Goal: Information Seeking & Learning: Learn about a topic

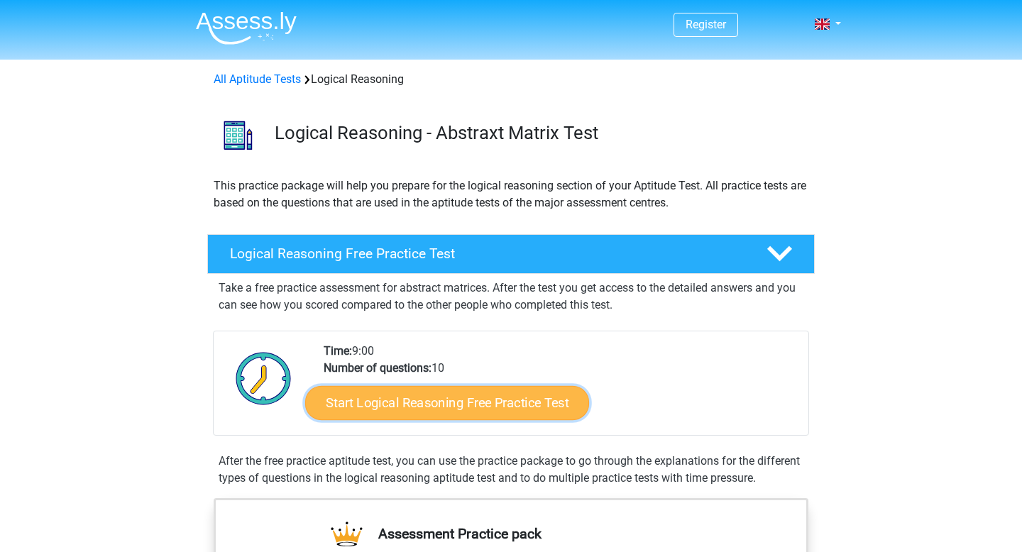
click at [465, 414] on link "Start Logical Reasoning Free Practice Test" at bounding box center [447, 402] width 284 height 34
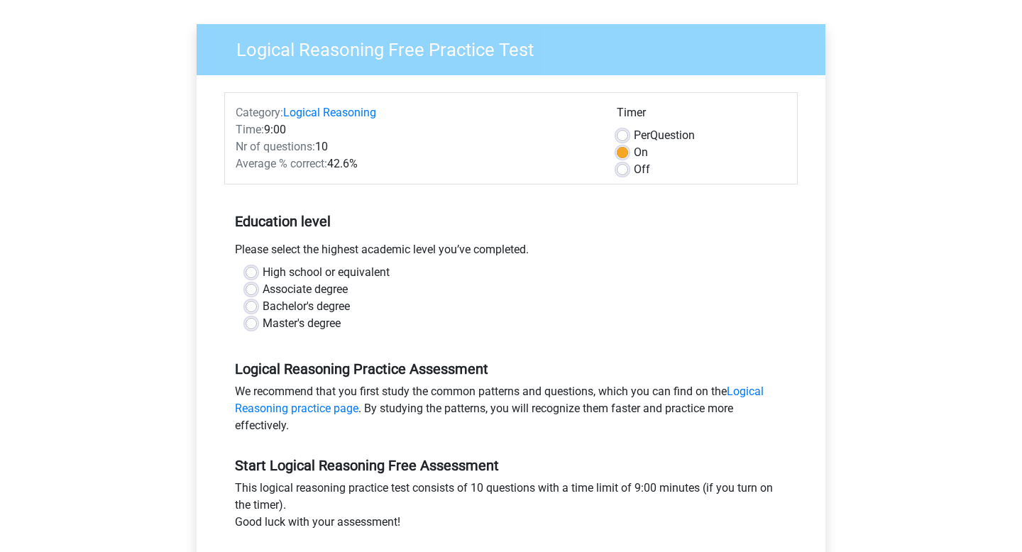
scroll to position [100, 0]
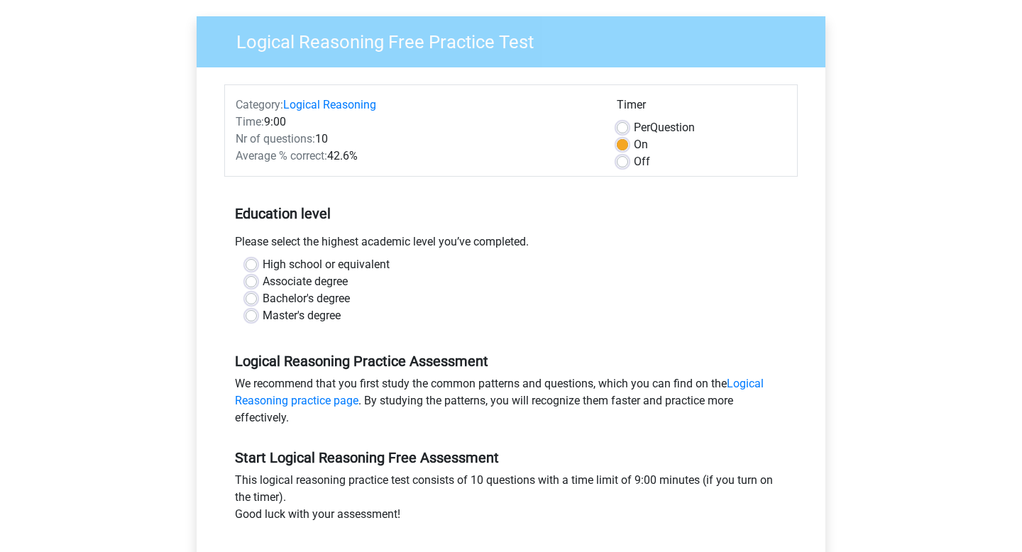
click at [318, 300] on label "Bachelor's degree" at bounding box center [305, 298] width 87 height 17
click at [257, 300] on input "Bachelor's degree" at bounding box center [250, 297] width 11 height 14
radio input "true"
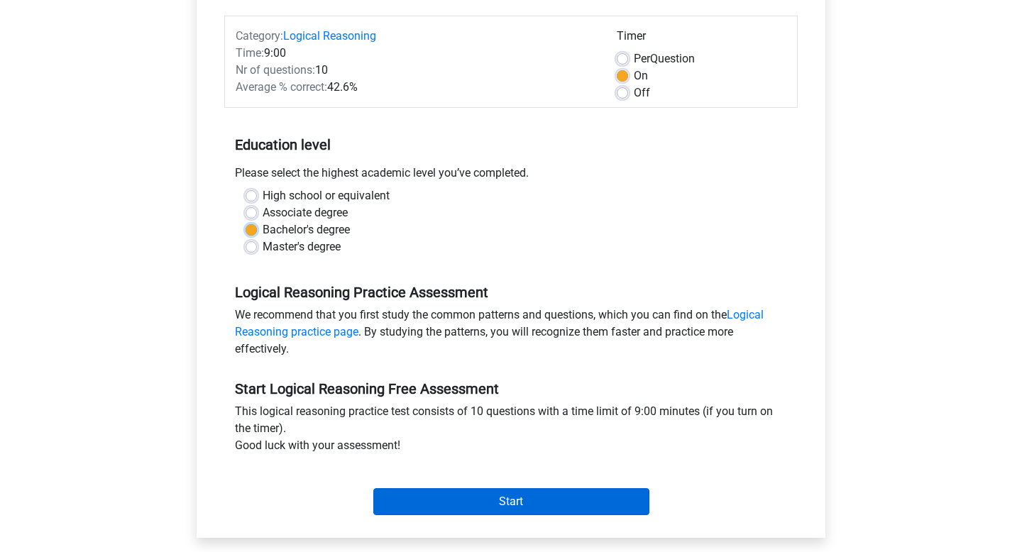
scroll to position [167, 0]
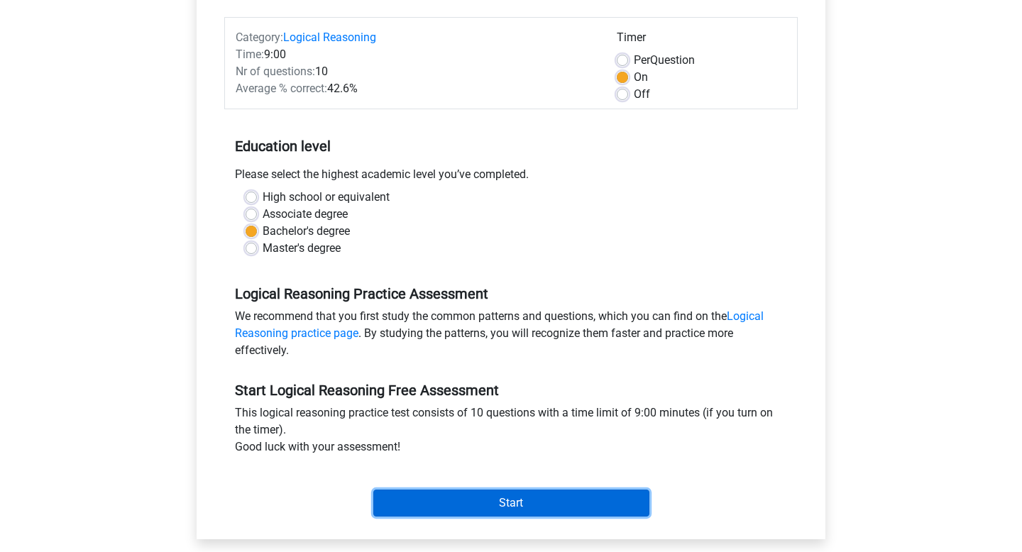
click at [448, 489] on input "Start" at bounding box center [511, 502] width 276 height 27
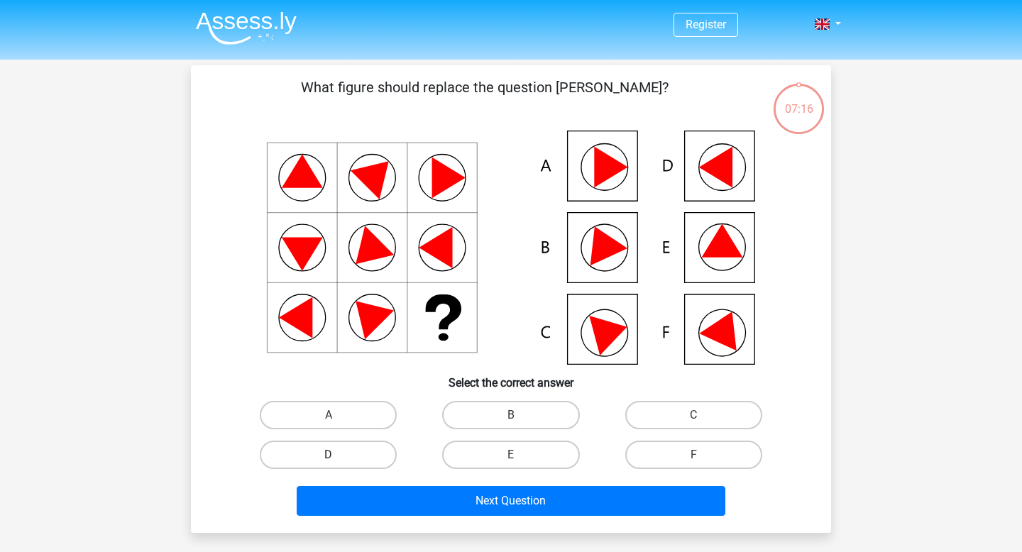
click at [378, 455] on label "D" at bounding box center [328, 455] width 137 height 28
click at [338, 455] on input "D" at bounding box center [332, 459] width 9 height 9
radio input "true"
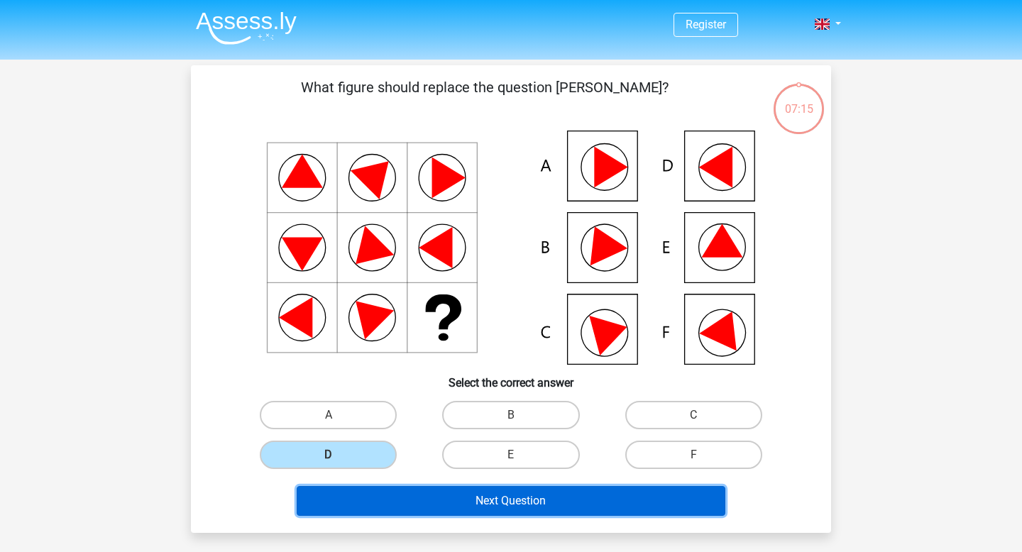
click at [424, 490] on button "Next Question" at bounding box center [511, 501] width 429 height 30
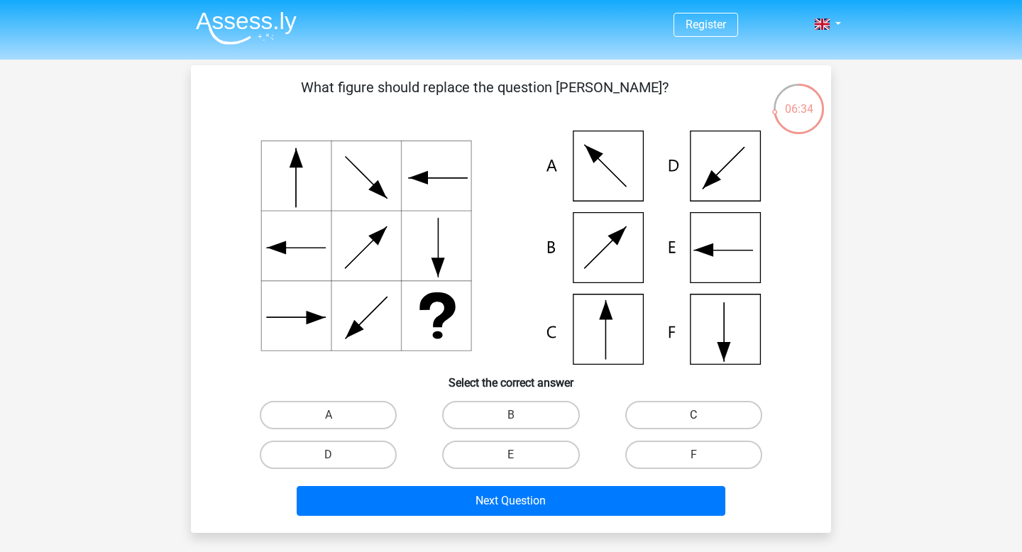
click at [646, 410] on label "C" at bounding box center [693, 415] width 137 height 28
click at [693, 415] on input "C" at bounding box center [697, 419] width 9 height 9
radio input "true"
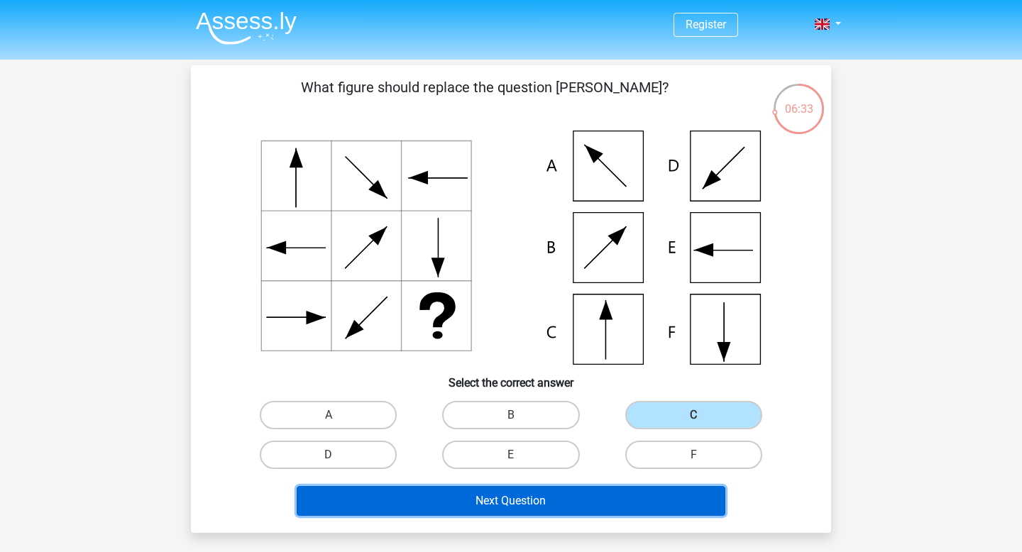
click at [485, 509] on button "Next Question" at bounding box center [511, 501] width 429 height 30
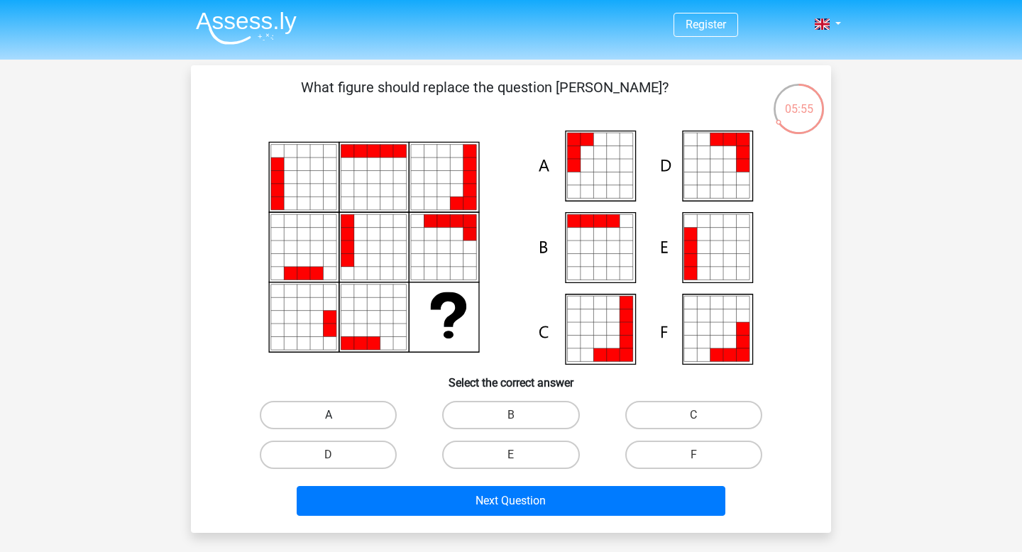
click at [358, 426] on label "A" at bounding box center [328, 415] width 137 height 28
click at [338, 424] on input "A" at bounding box center [332, 419] width 9 height 9
radio input "true"
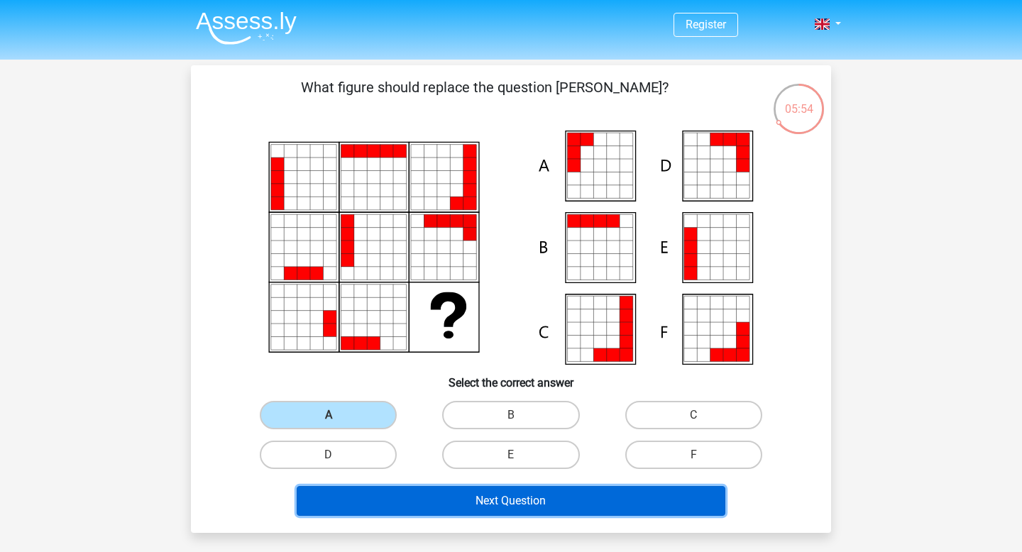
click at [411, 492] on button "Next Question" at bounding box center [511, 501] width 429 height 30
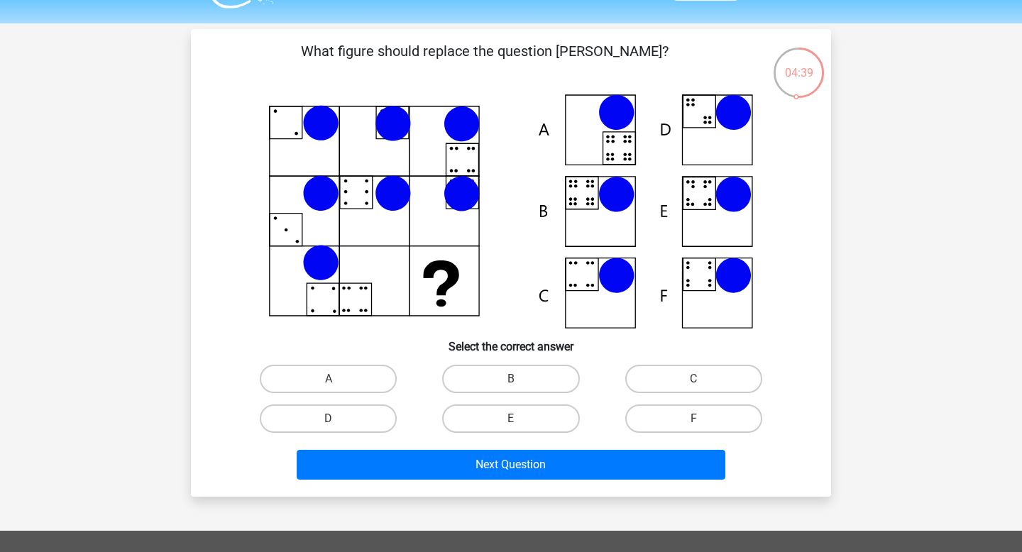
scroll to position [33, 0]
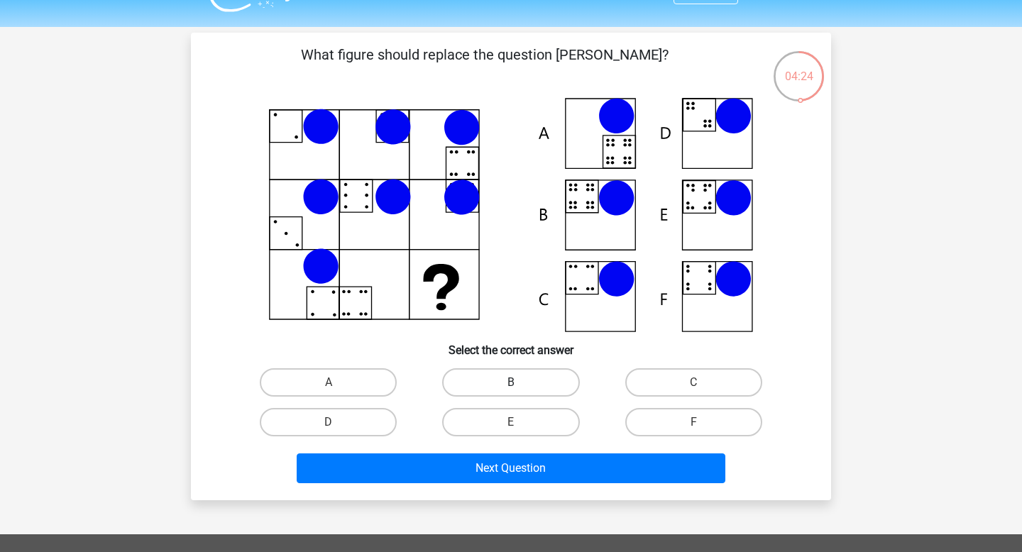
click at [477, 377] on label "B" at bounding box center [510, 382] width 137 height 28
click at [511, 382] on input "B" at bounding box center [515, 386] width 9 height 9
radio input "true"
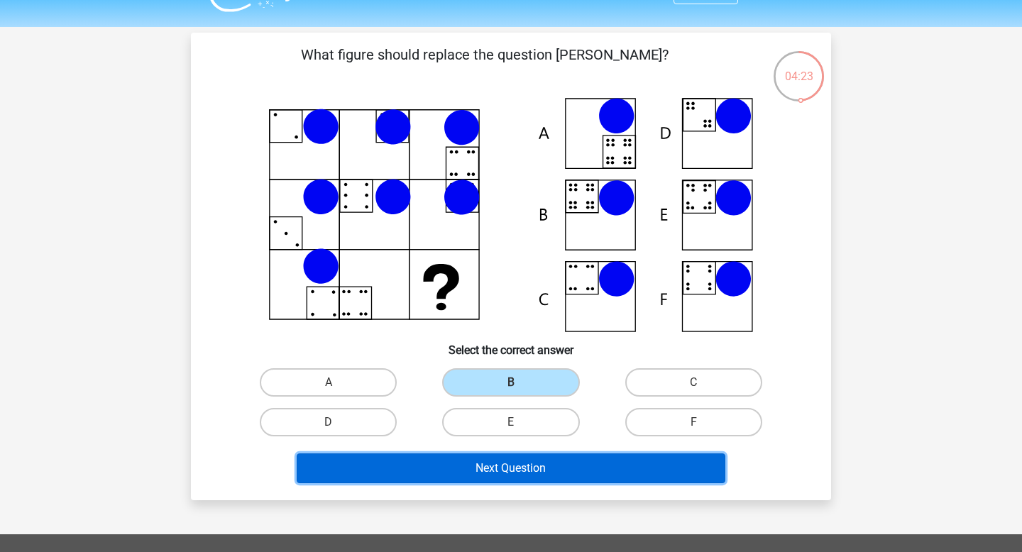
click at [492, 473] on button "Next Question" at bounding box center [511, 468] width 429 height 30
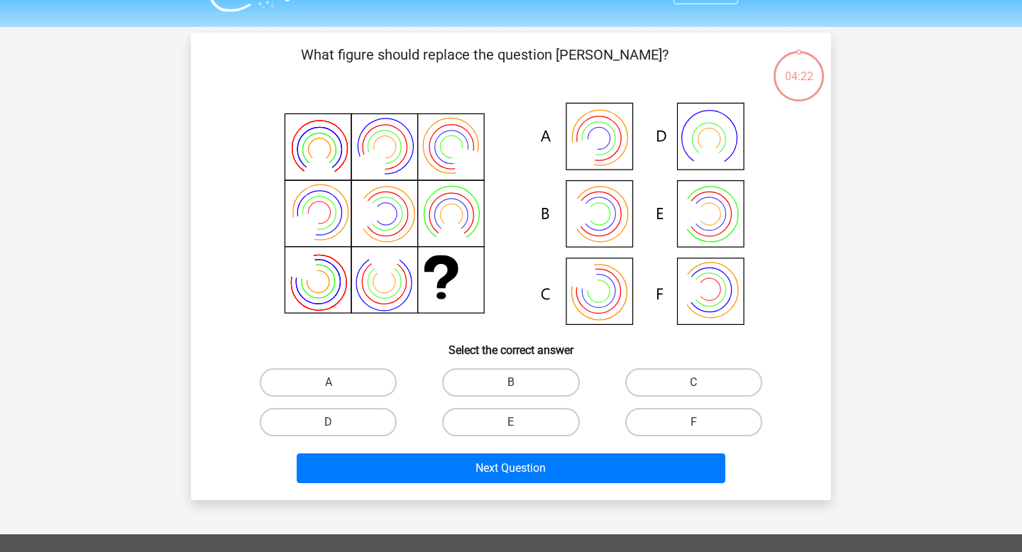
scroll to position [65, 0]
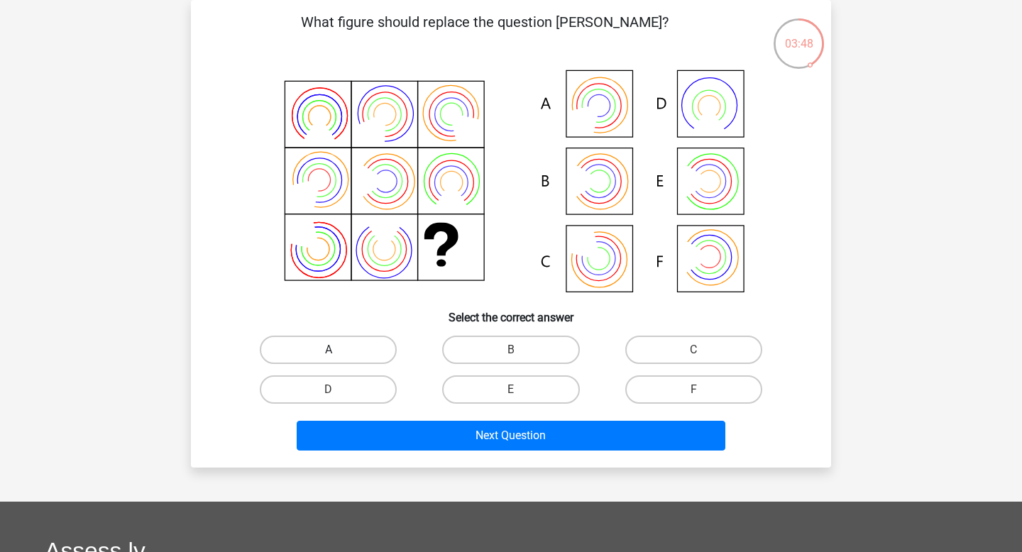
click at [365, 350] on label "A" at bounding box center [328, 350] width 137 height 28
click at [338, 350] on input "A" at bounding box center [332, 354] width 9 height 9
radio input "true"
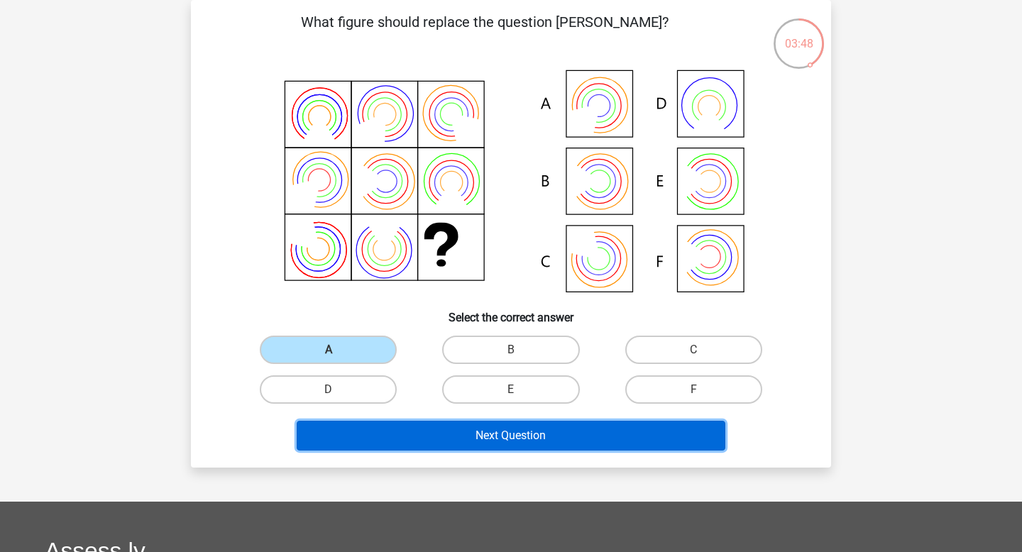
click at [409, 428] on button "Next Question" at bounding box center [511, 436] width 429 height 30
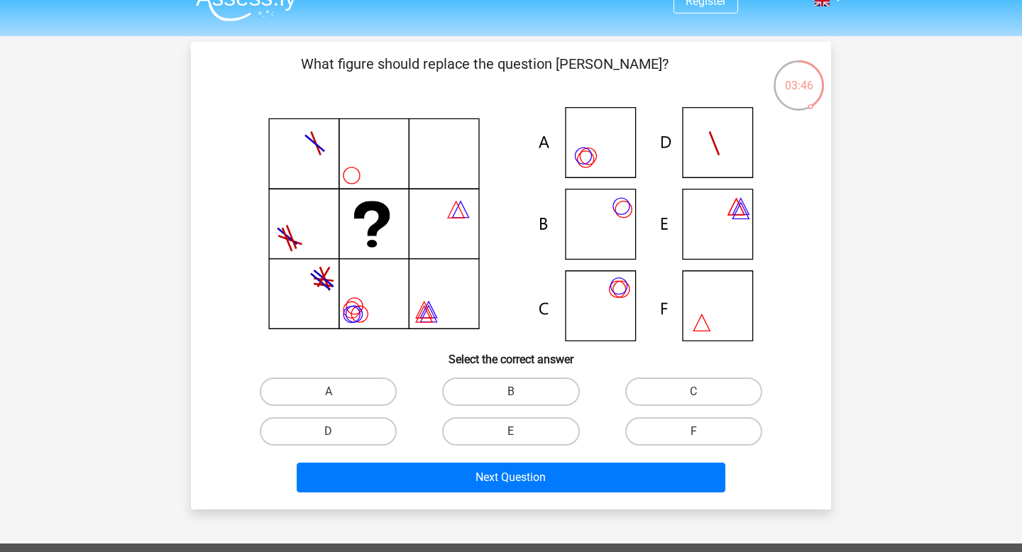
scroll to position [0, 0]
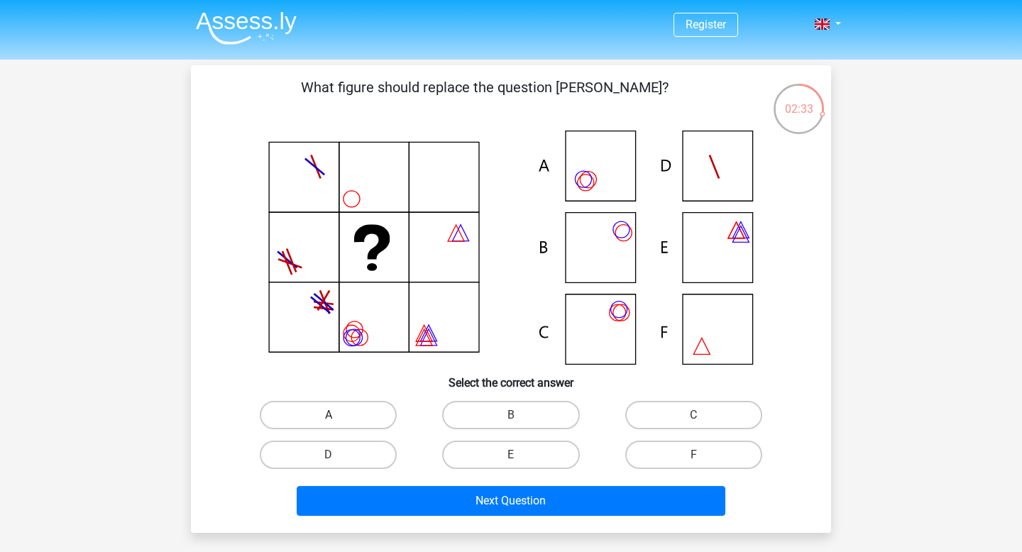
click at [287, 414] on label "A" at bounding box center [328, 415] width 137 height 28
click at [328, 415] on input "A" at bounding box center [332, 419] width 9 height 9
radio input "true"
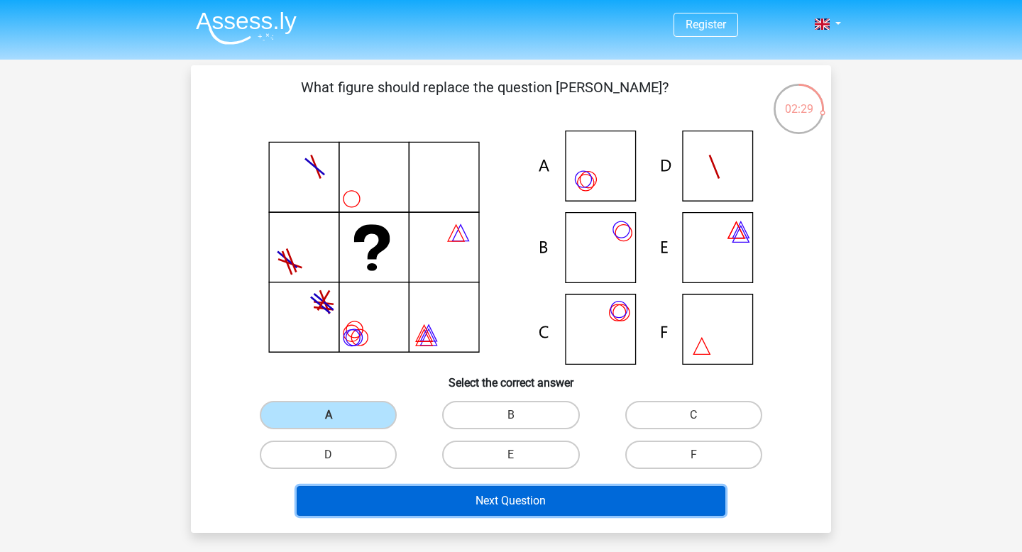
click at [446, 489] on button "Next Question" at bounding box center [511, 501] width 429 height 30
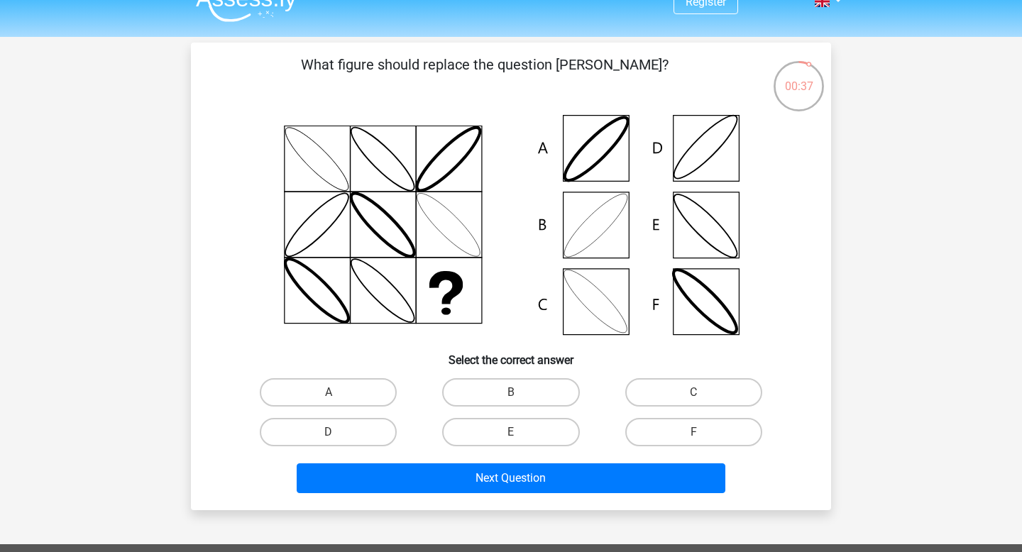
scroll to position [26, 0]
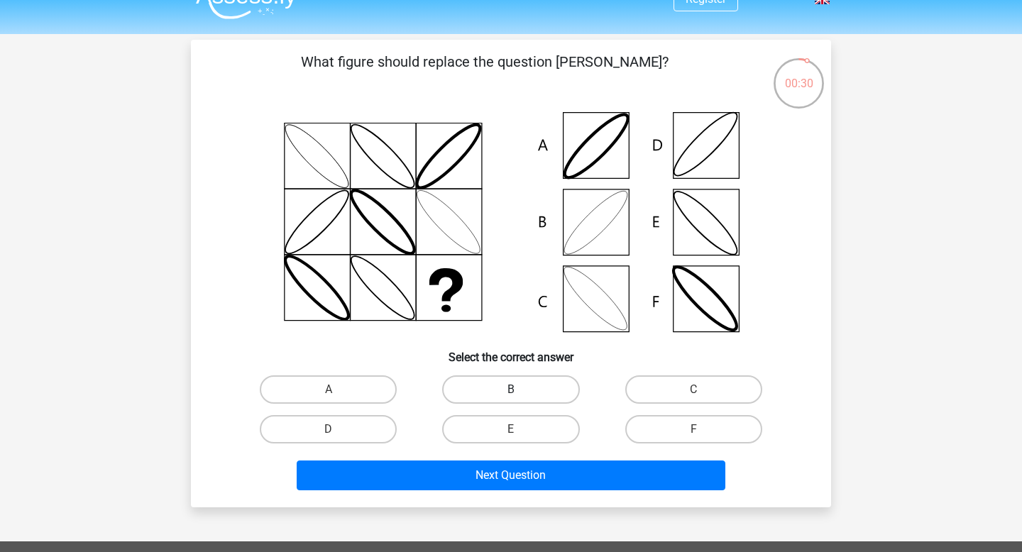
click at [558, 389] on label "B" at bounding box center [510, 389] width 137 height 28
click at [520, 389] on input "B" at bounding box center [515, 393] width 9 height 9
radio input "true"
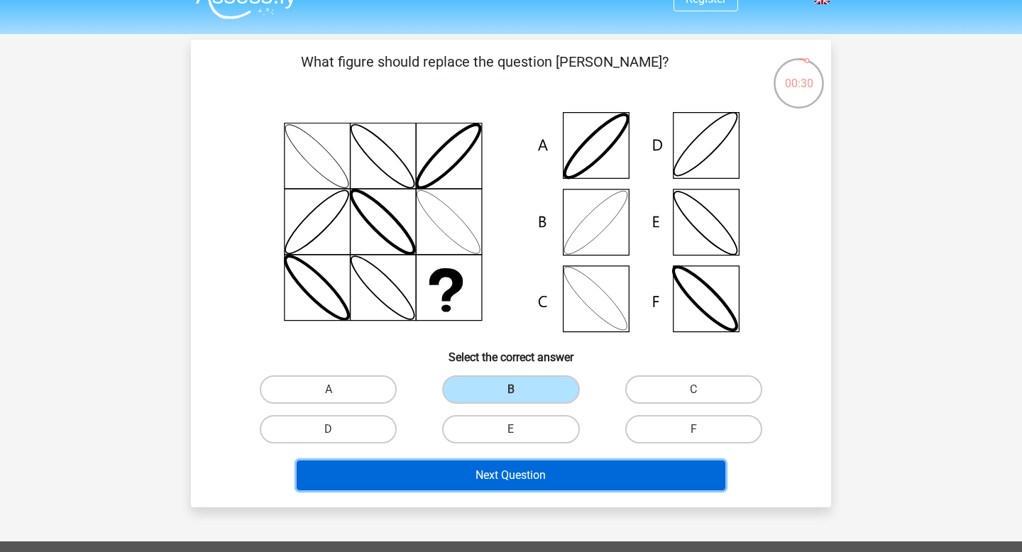
click at [548, 474] on button "Next Question" at bounding box center [511, 475] width 429 height 30
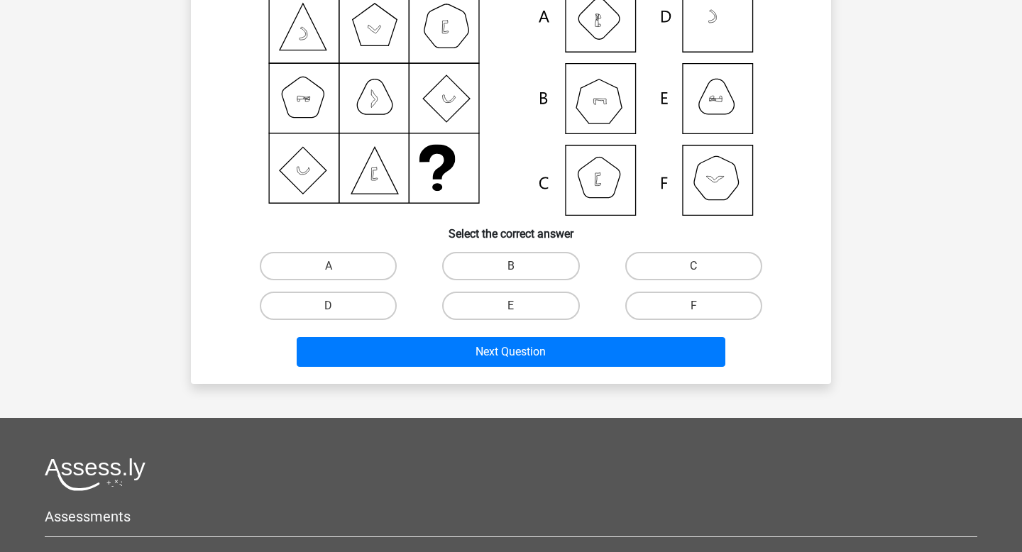
scroll to position [0, 0]
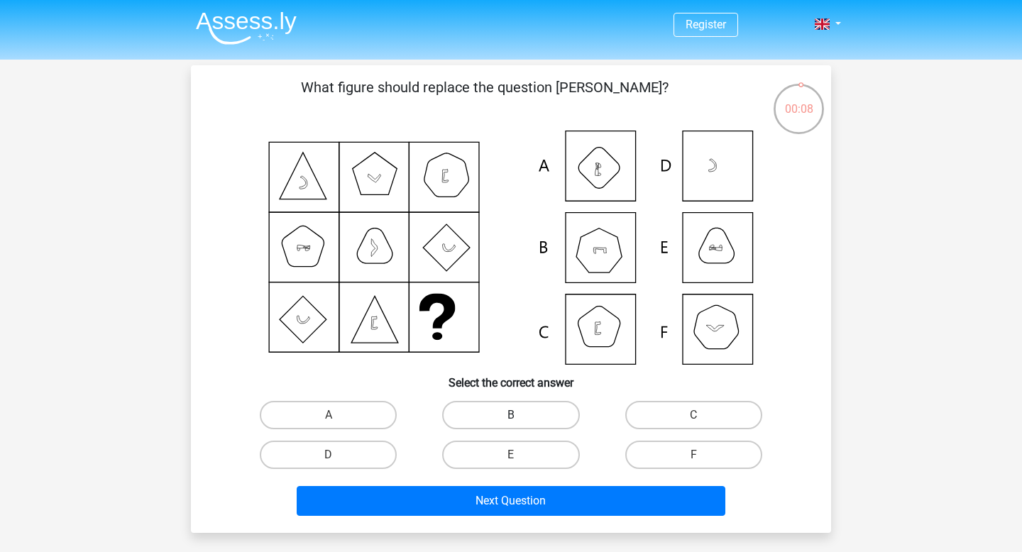
click at [522, 416] on label "B" at bounding box center [510, 415] width 137 height 28
click at [520, 416] on input "B" at bounding box center [515, 419] width 9 height 9
radio input "true"
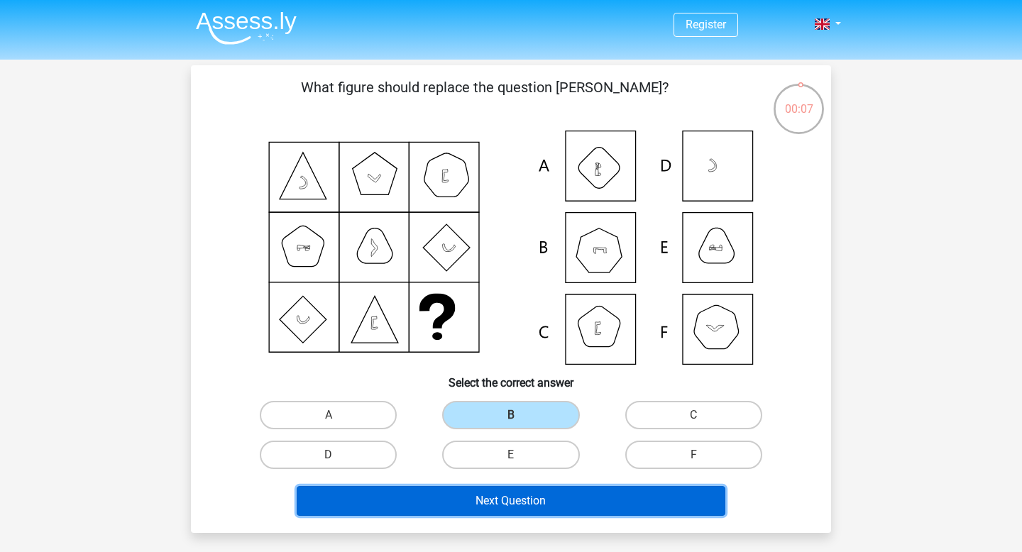
click at [507, 509] on button "Next Question" at bounding box center [511, 501] width 429 height 30
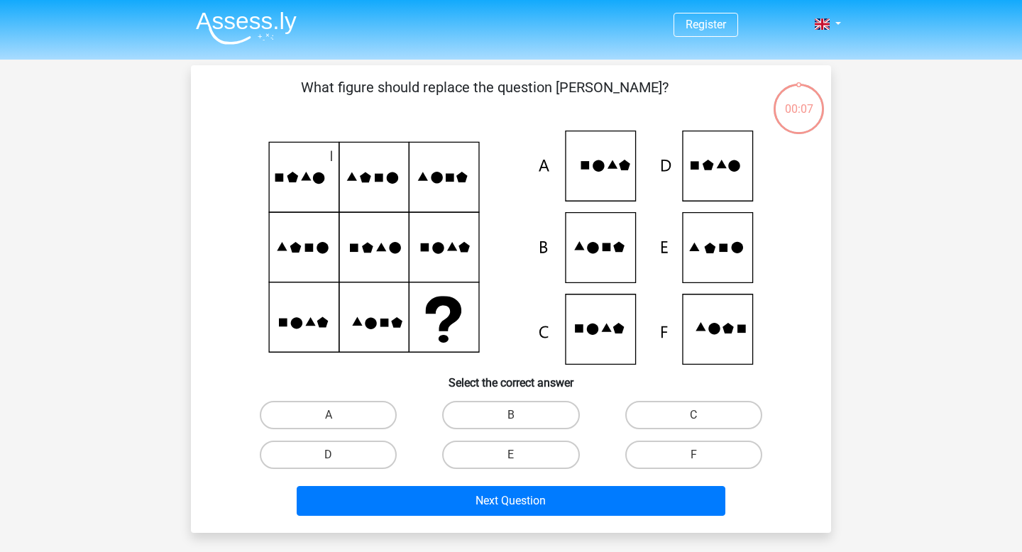
scroll to position [65, 0]
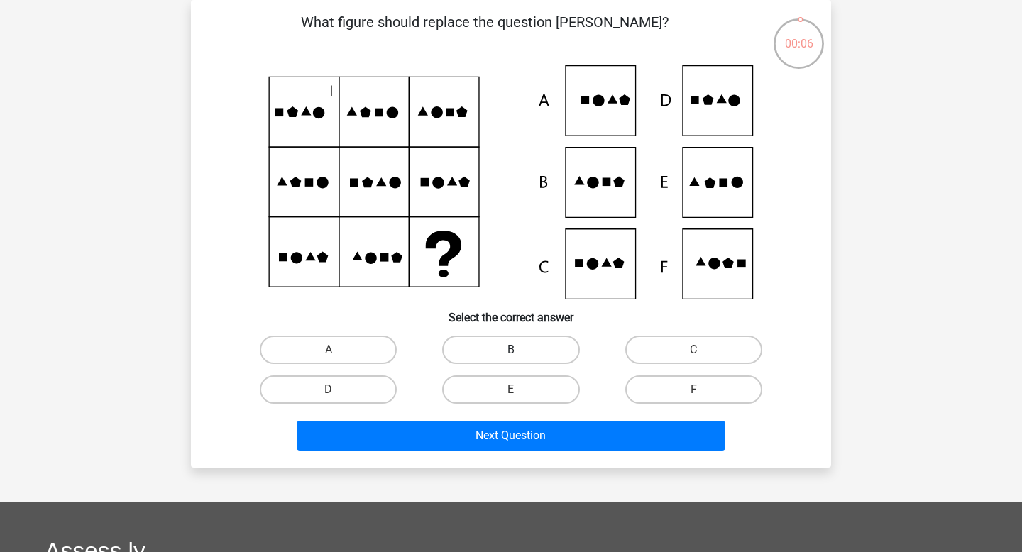
click at [536, 361] on label "B" at bounding box center [510, 350] width 137 height 28
click at [520, 359] on input "B" at bounding box center [515, 354] width 9 height 9
radio input "true"
click at [536, 417] on div "Next Question" at bounding box center [511, 432] width 594 height 47
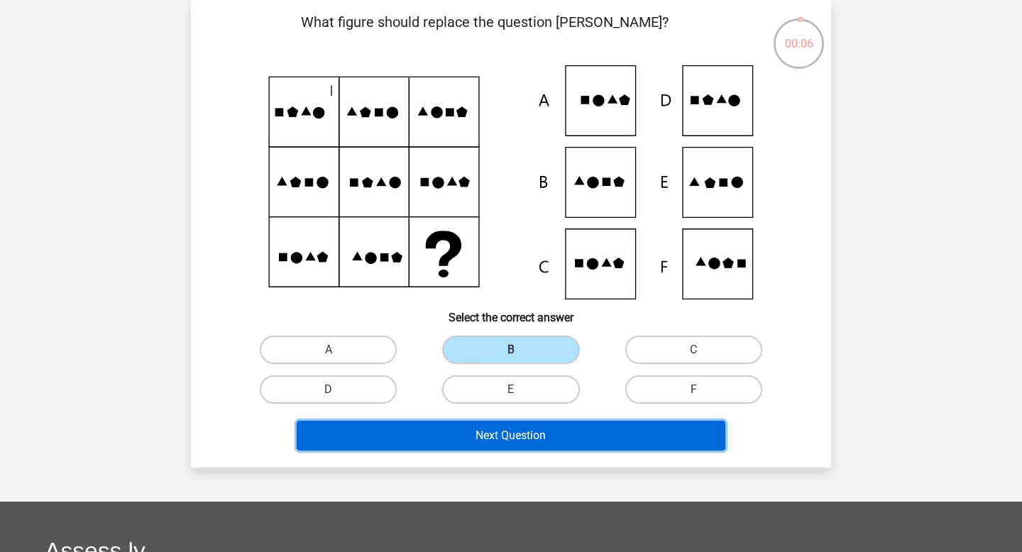
click at [536, 435] on button "Next Question" at bounding box center [511, 436] width 429 height 30
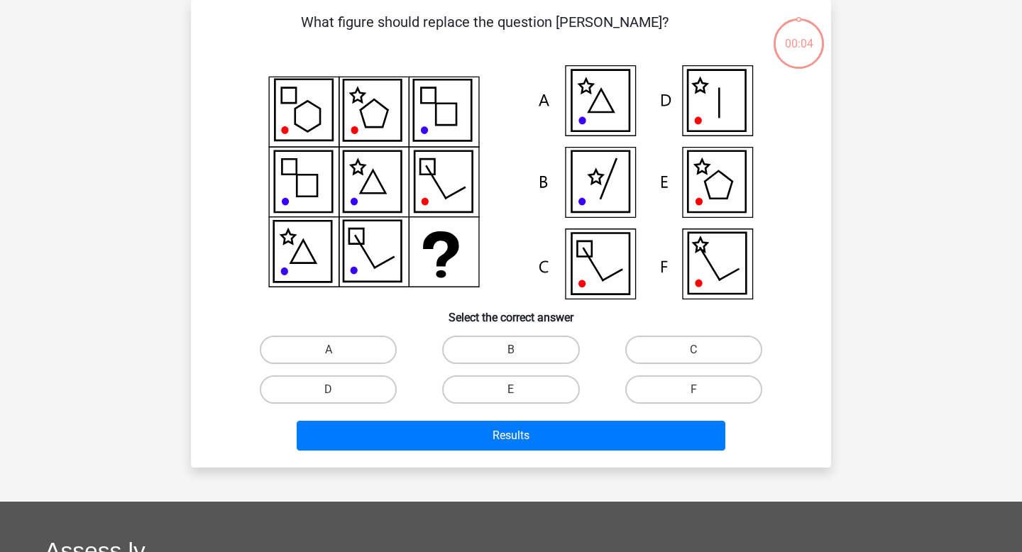
click at [542, 365] on div "B" at bounding box center [510, 350] width 182 height 40
click at [542, 384] on label "E" at bounding box center [510, 389] width 137 height 28
click at [520, 389] on input "E" at bounding box center [515, 393] width 9 height 9
radio input "true"
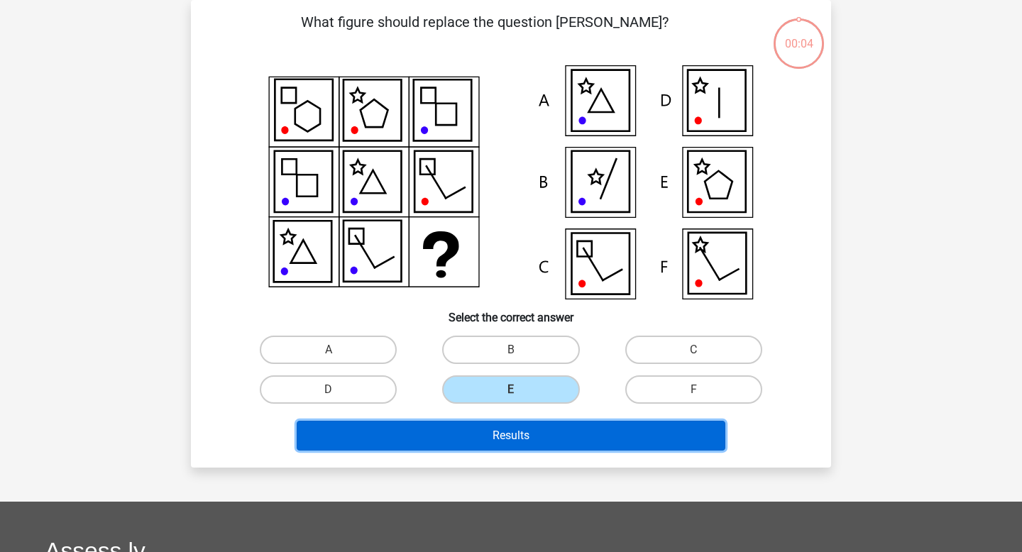
click at [542, 425] on button "Results" at bounding box center [511, 436] width 429 height 30
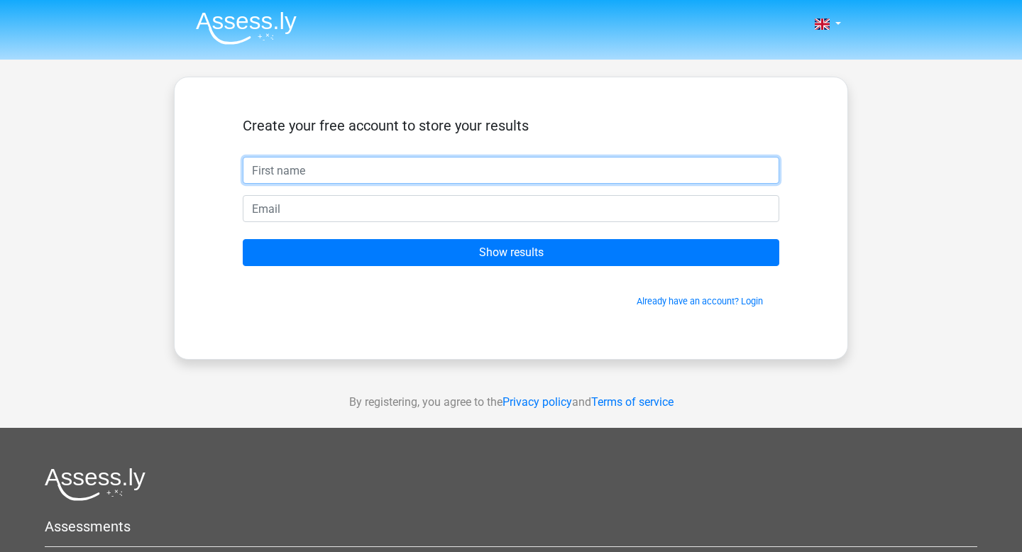
click at [509, 161] on input "text" at bounding box center [511, 170] width 536 height 27
type input "Harrison"
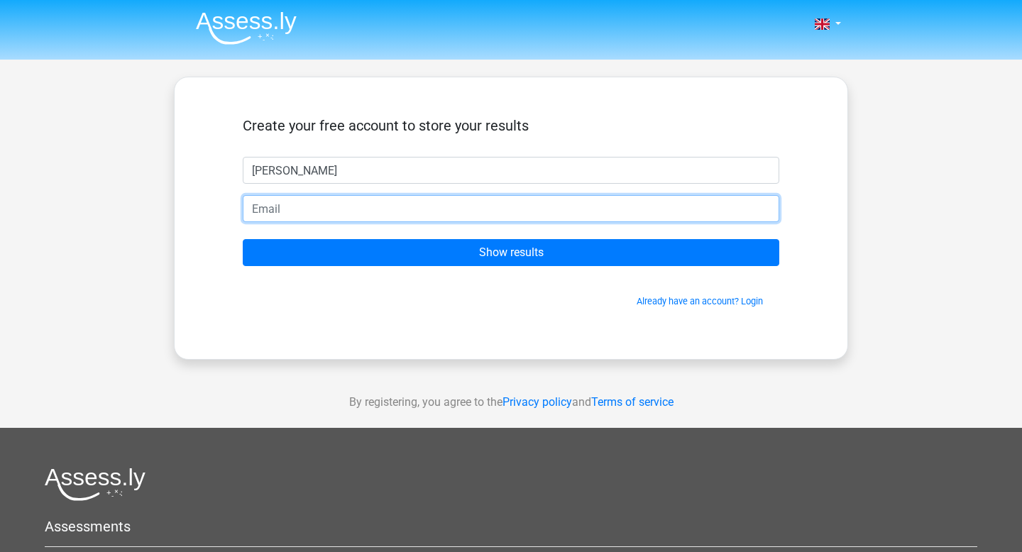
click at [375, 216] on input "email" at bounding box center [511, 208] width 536 height 27
type input "h.davies.non@gmail.com"
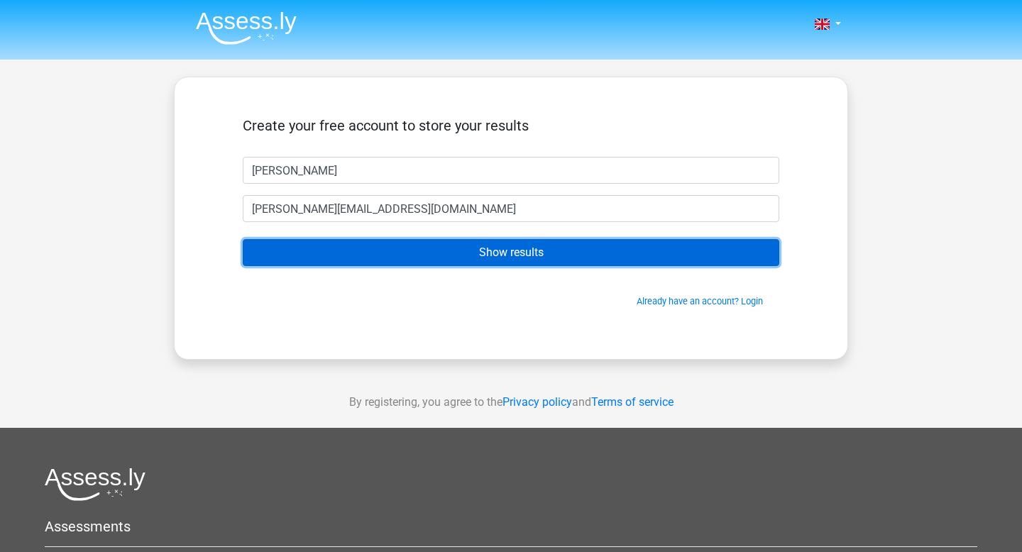
click at [414, 258] on input "Show results" at bounding box center [511, 252] width 536 height 27
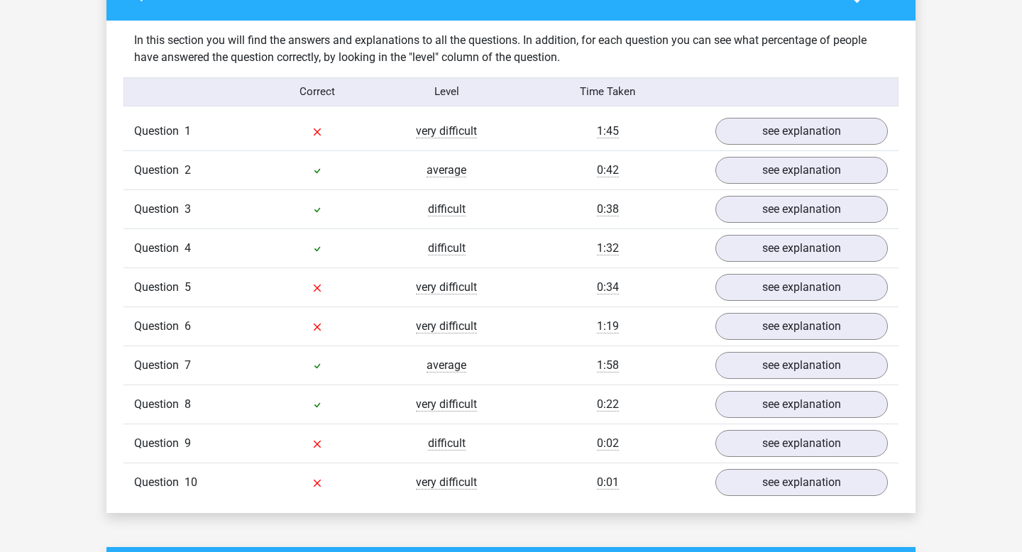
scroll to position [1085, 0]
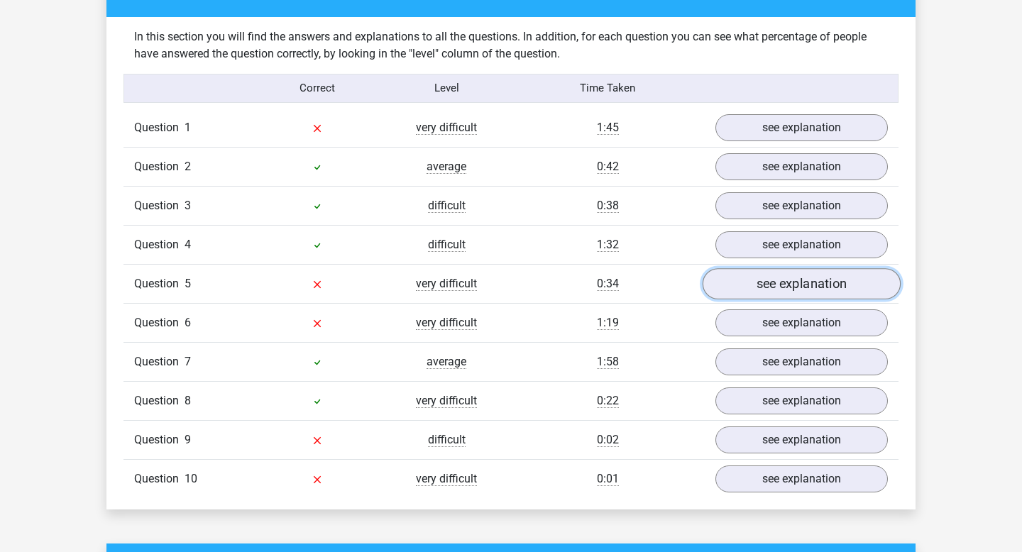
click at [736, 297] on link "see explanation" at bounding box center [801, 283] width 198 height 31
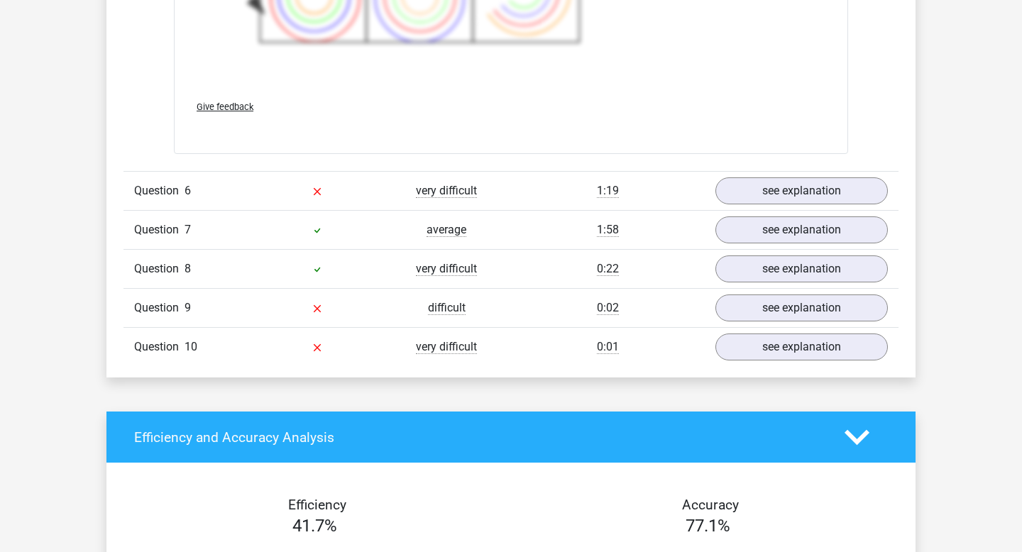
scroll to position [2158, 0]
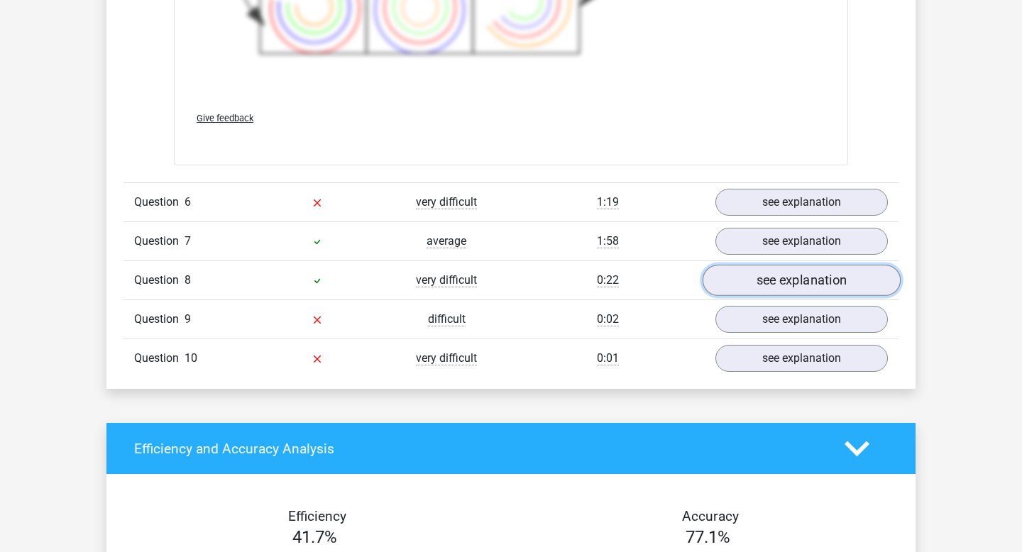
click at [756, 287] on link "see explanation" at bounding box center [801, 280] width 198 height 31
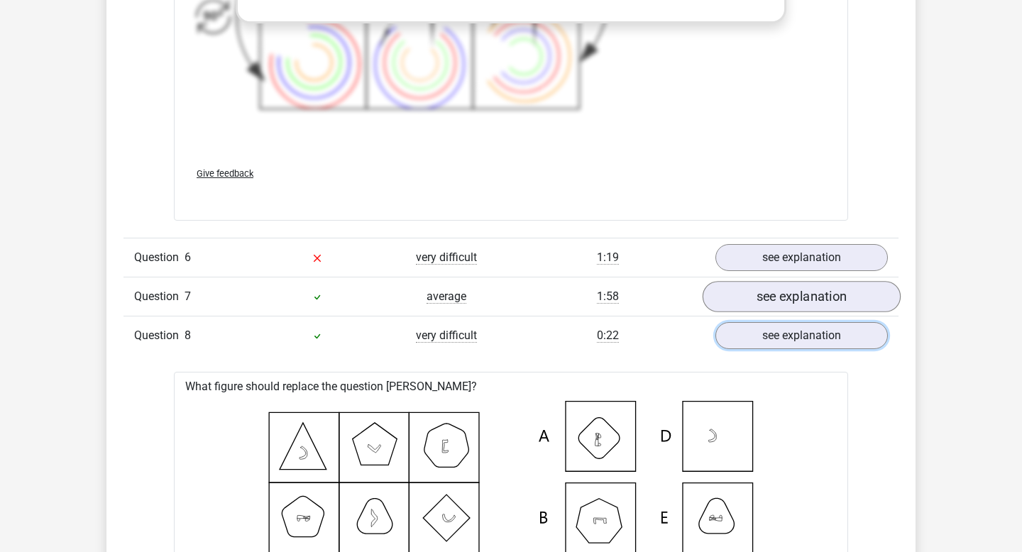
scroll to position [2097, 0]
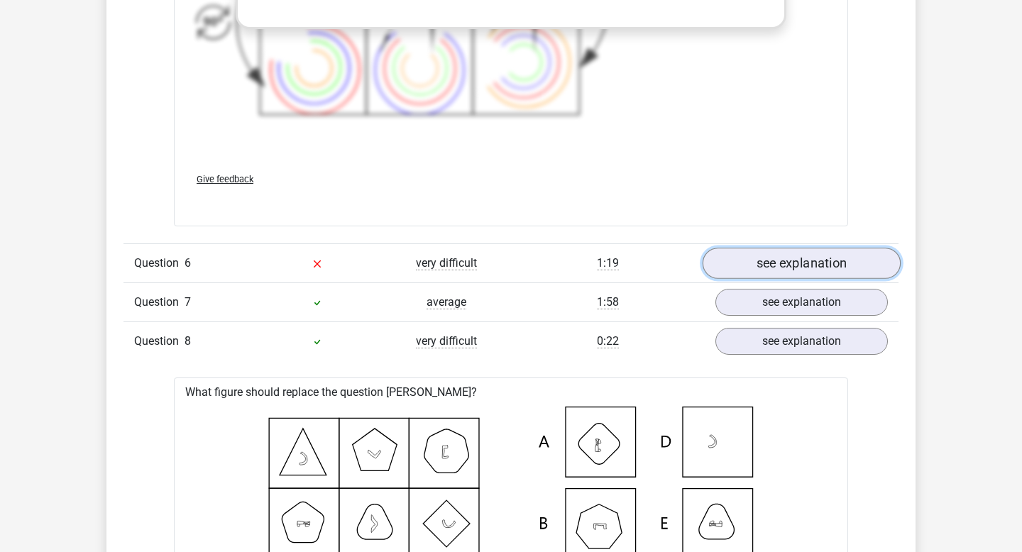
click at [807, 258] on link "see explanation" at bounding box center [801, 263] width 198 height 31
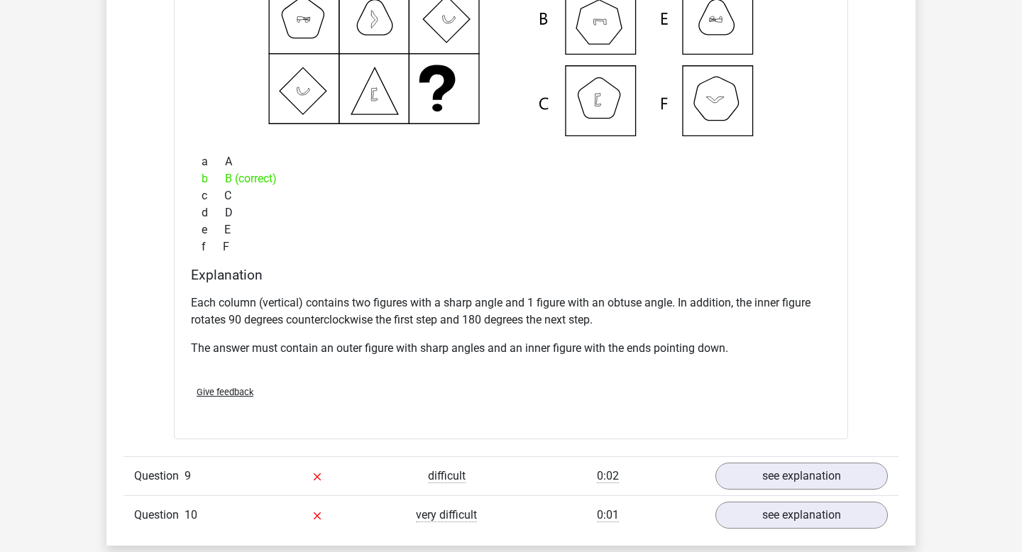
scroll to position [3280, 0]
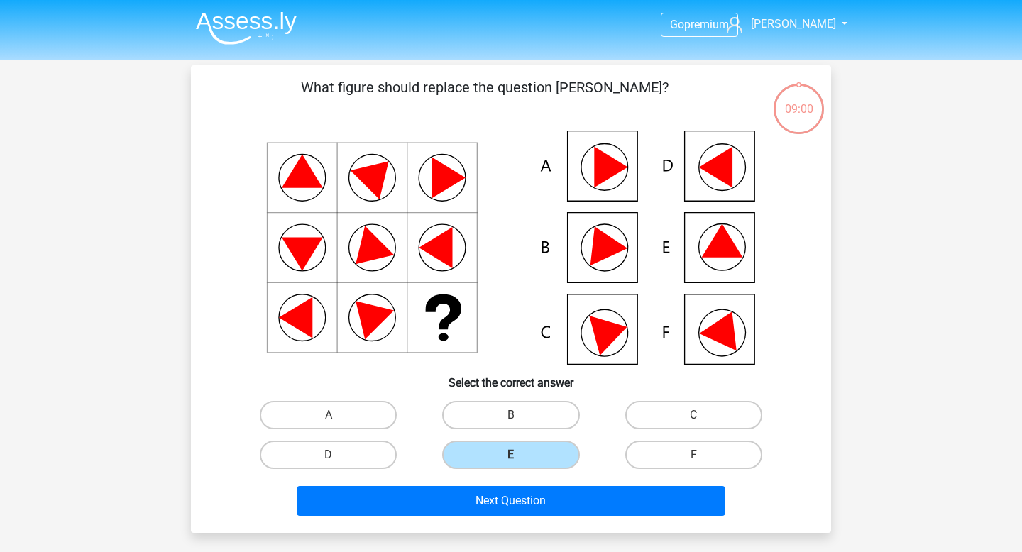
scroll to position [65, 0]
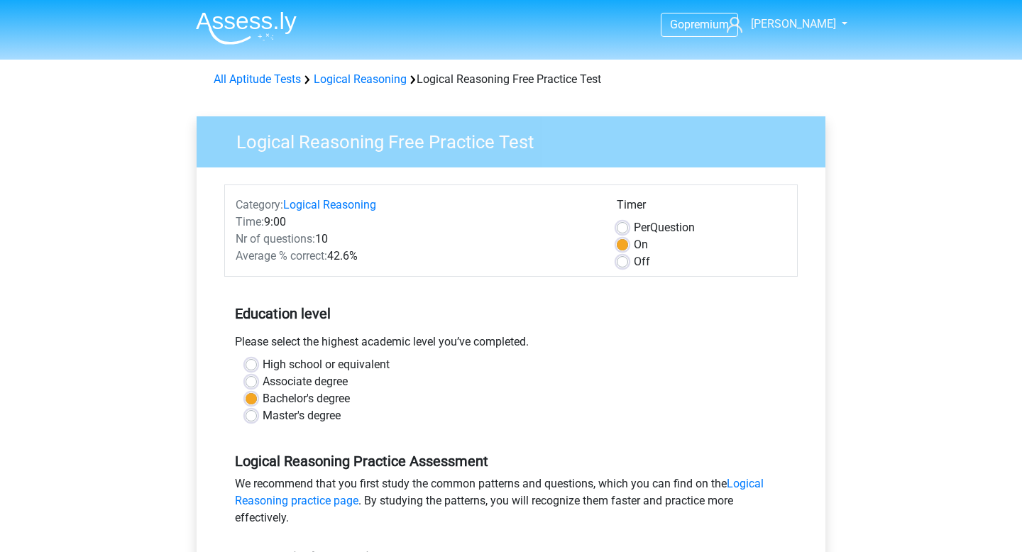
scroll to position [167, 0]
